Goal: Information Seeking & Learning: Check status

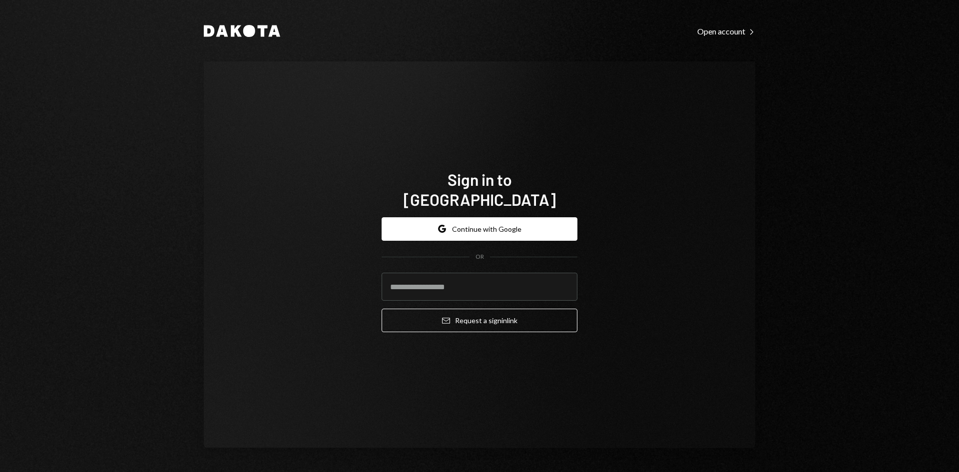
type input "**********"
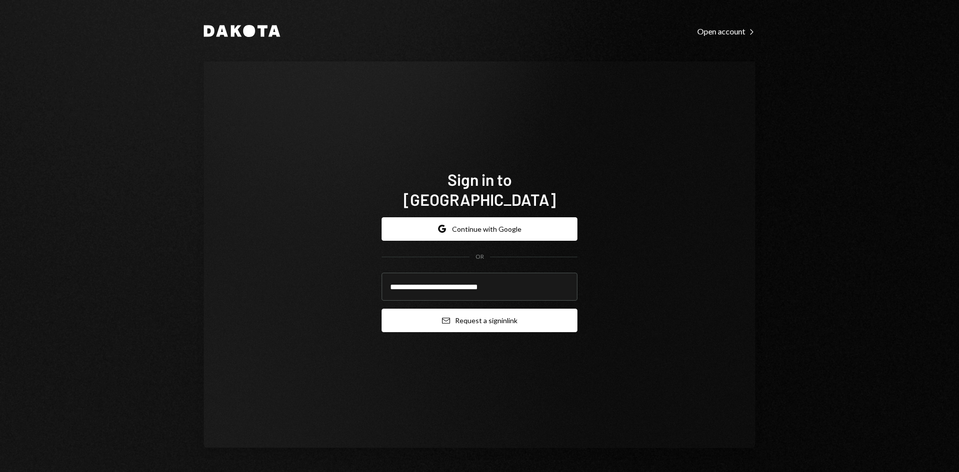
click at [455, 310] on button "Email Request a sign in link" at bounding box center [480, 320] width 196 height 23
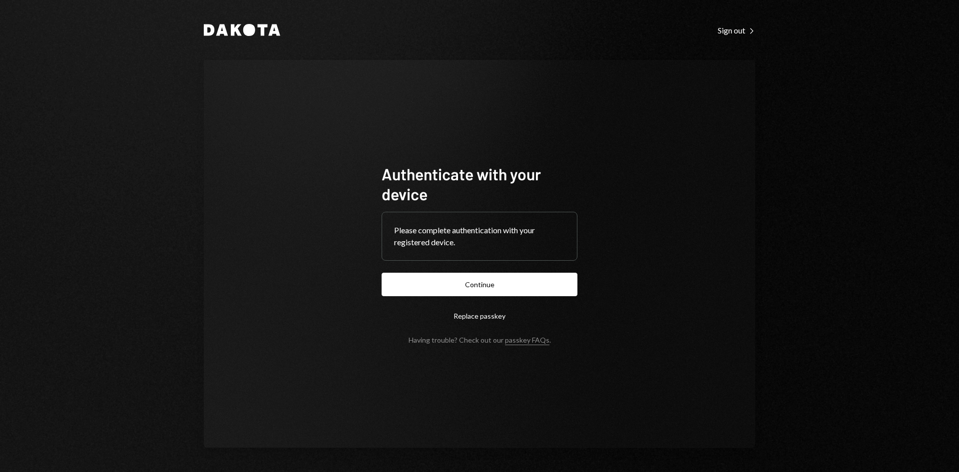
click at [490, 284] on button "Continue" at bounding box center [480, 284] width 196 height 23
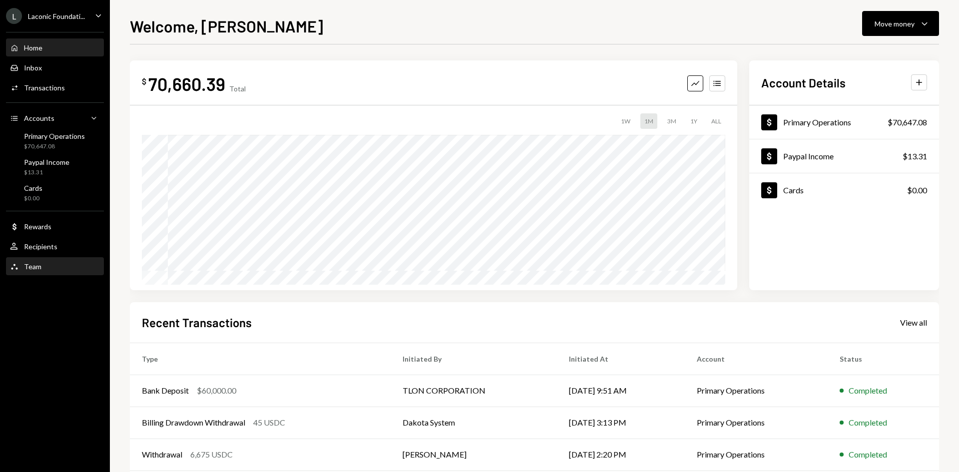
click at [43, 264] on div "Team Team" at bounding box center [55, 266] width 90 height 9
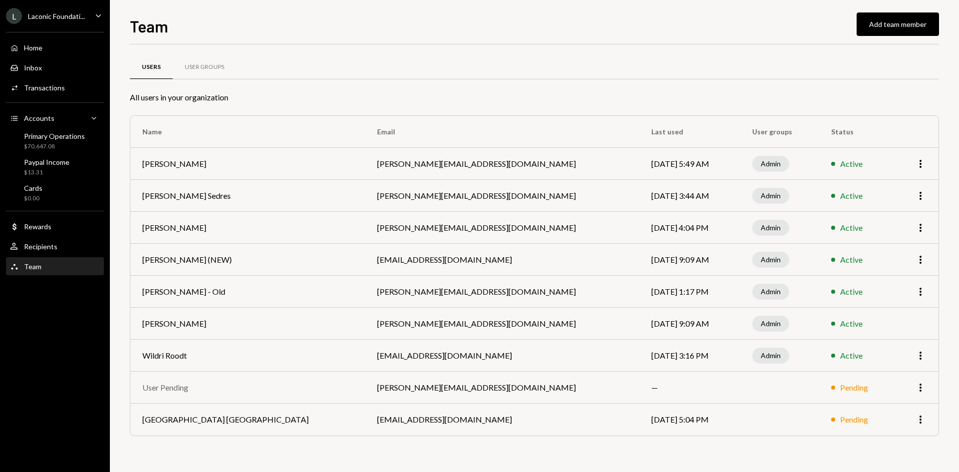
click at [99, 15] on icon "Caret Down" at bounding box center [98, 15] width 11 height 11
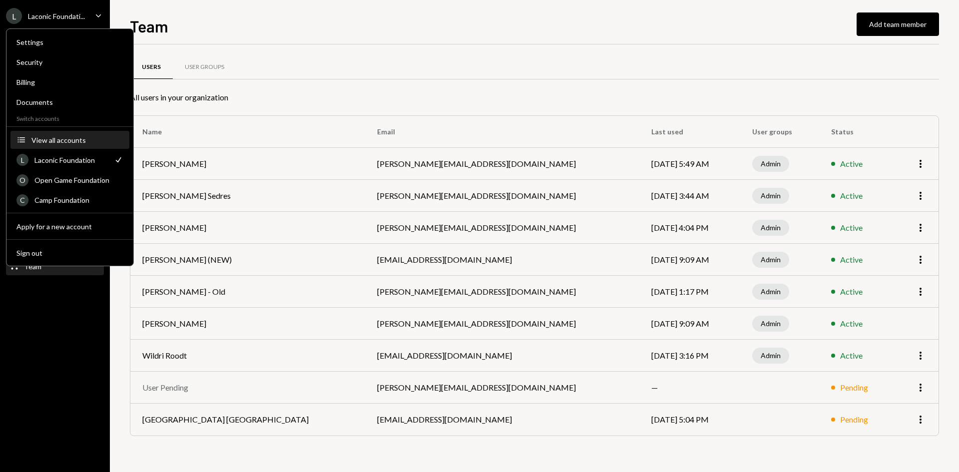
click at [73, 145] on button "Accounts View all accounts" at bounding box center [69, 140] width 119 height 18
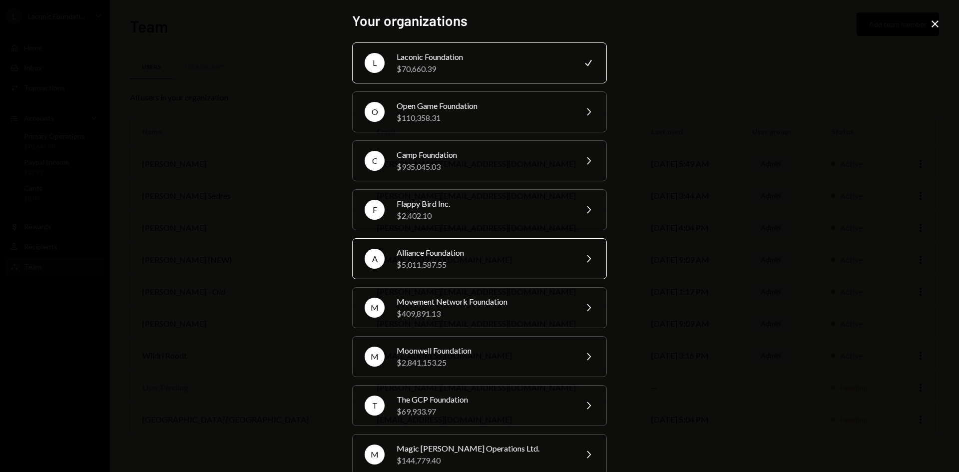
click at [465, 255] on div "Alliance Foundation" at bounding box center [484, 253] width 174 height 12
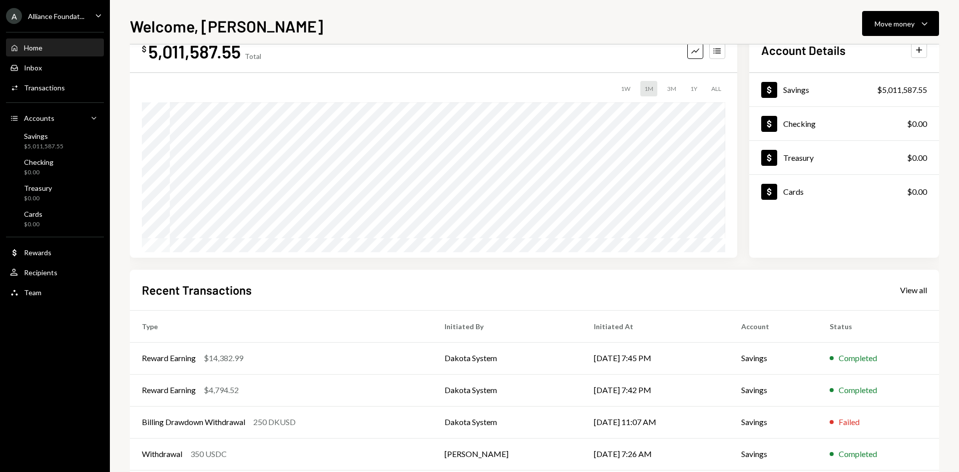
scroll to position [50, 0]
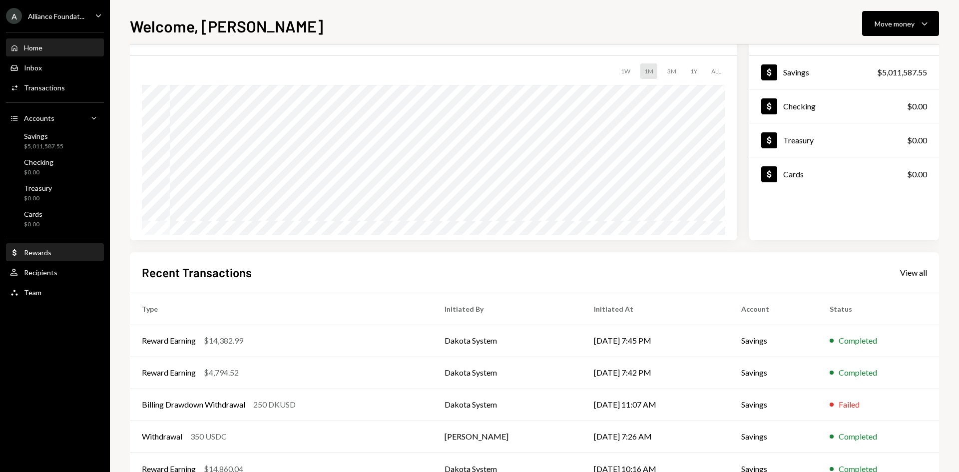
click at [60, 255] on div "Dollar Rewards" at bounding box center [55, 252] width 90 height 9
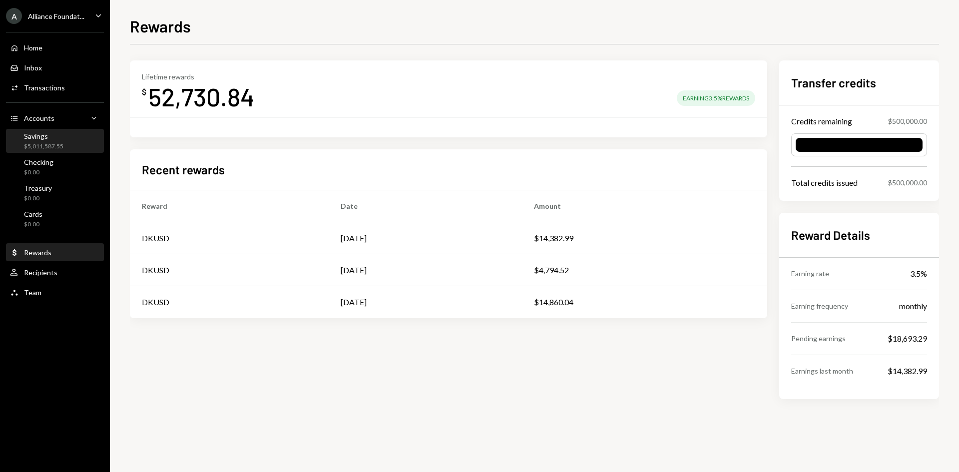
click at [43, 142] on div "$5,011,587.55" at bounding box center [43, 146] width 39 height 8
